Goal: Task Accomplishment & Management: Manage account settings

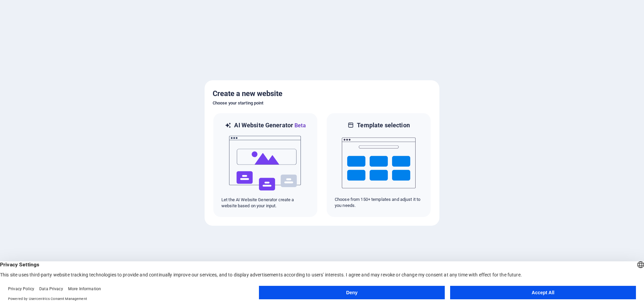
click at [550, 292] on button "Accept All" at bounding box center [543, 291] width 186 height 13
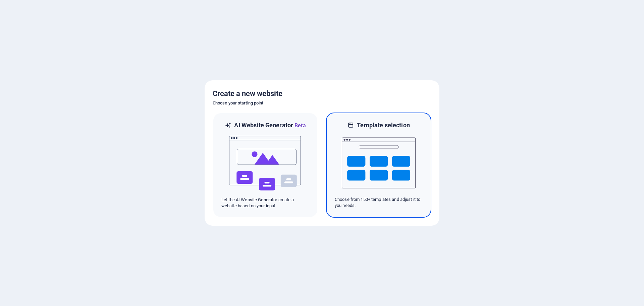
click at [397, 169] on img at bounding box center [379, 162] width 74 height 67
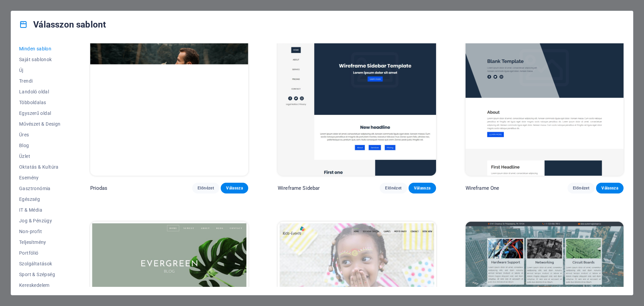
scroll to position [3265, 0]
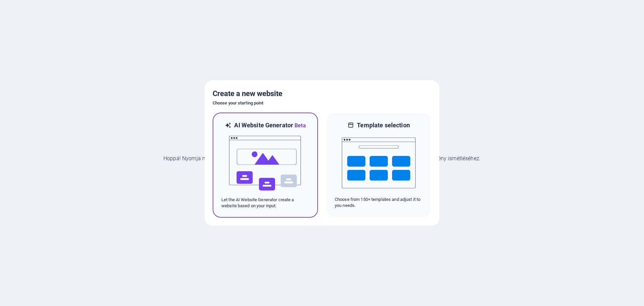
click at [267, 171] on img at bounding box center [265, 162] width 74 height 67
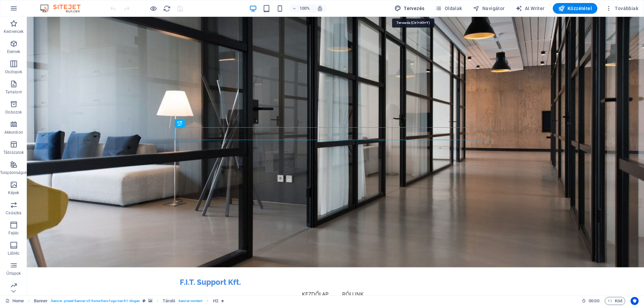
click at [420, 9] on span "Tervezés" at bounding box center [410, 8] width 30 height 7
select select "px"
select select "200"
select select "px"
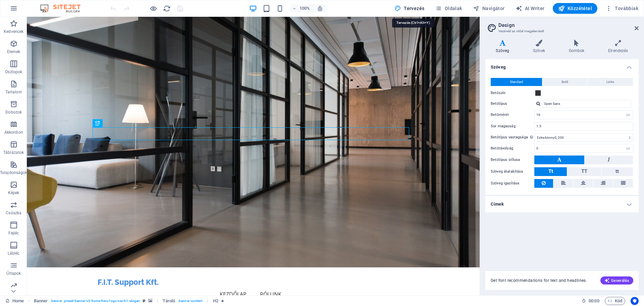
click at [412, 6] on span "Tervezés" at bounding box center [410, 8] width 30 height 7
click at [635, 9] on span "Továbbiak" at bounding box center [622, 8] width 33 height 7
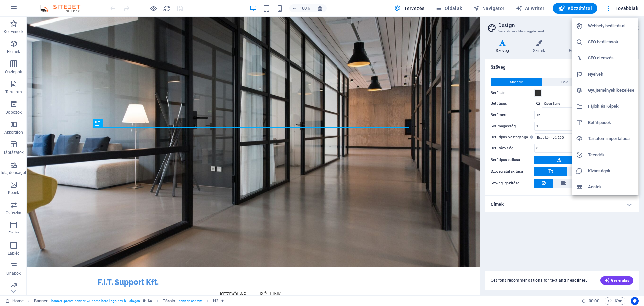
click at [588, 207] on div at bounding box center [322, 153] width 644 height 306
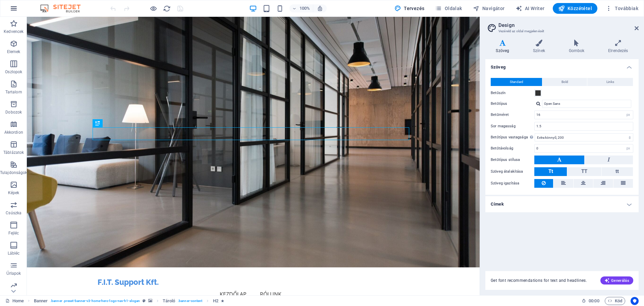
click at [12, 7] on icon "button" at bounding box center [14, 8] width 8 height 8
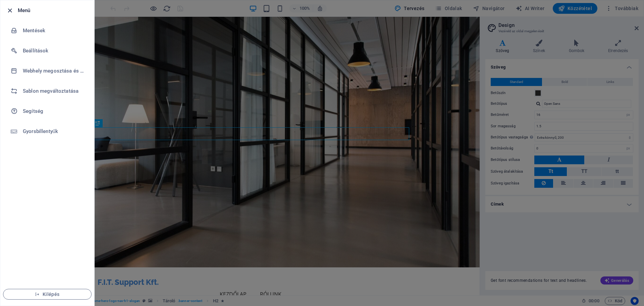
click at [8, 10] on icon "button" at bounding box center [10, 11] width 8 height 8
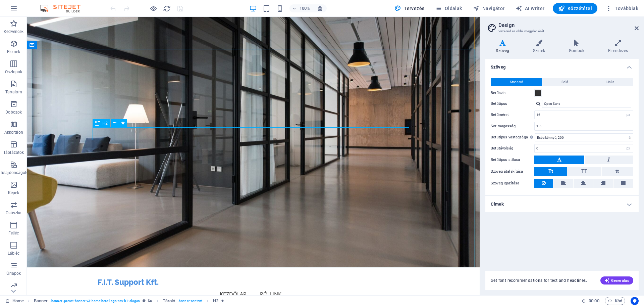
click at [105, 124] on span "H2" at bounding box center [105, 123] width 5 height 4
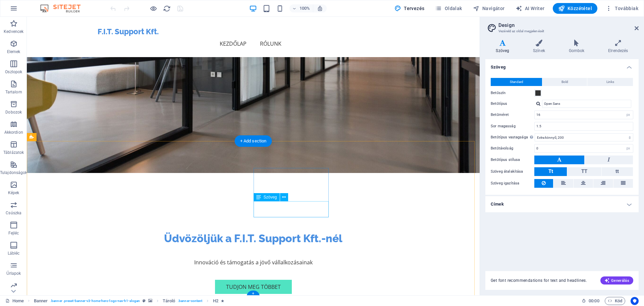
scroll to position [128, 0]
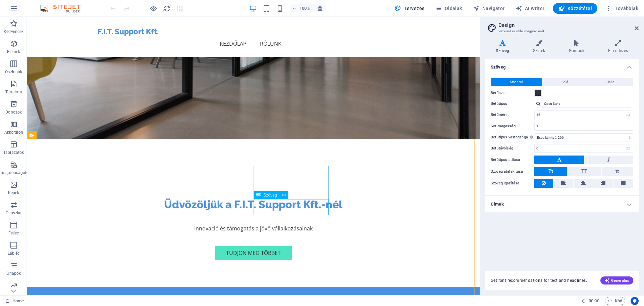
click at [265, 195] on span "Szöveg" at bounding box center [270, 195] width 13 height 4
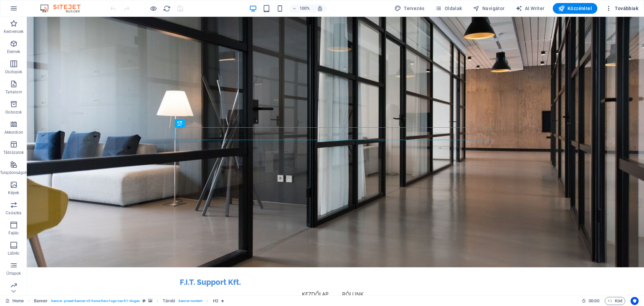
click at [625, 9] on span "Továbbiak" at bounding box center [622, 8] width 33 height 7
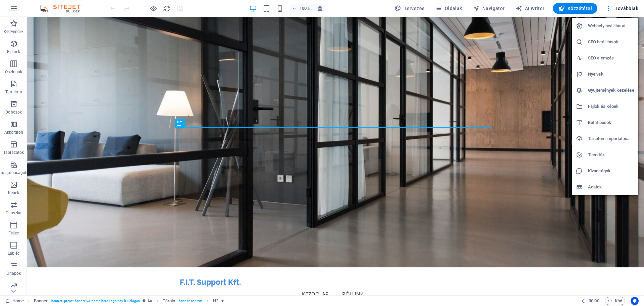
click at [619, 28] on h6 "Webhely beállításai" at bounding box center [611, 26] width 46 height 8
